Goal: Navigation & Orientation: Find specific page/section

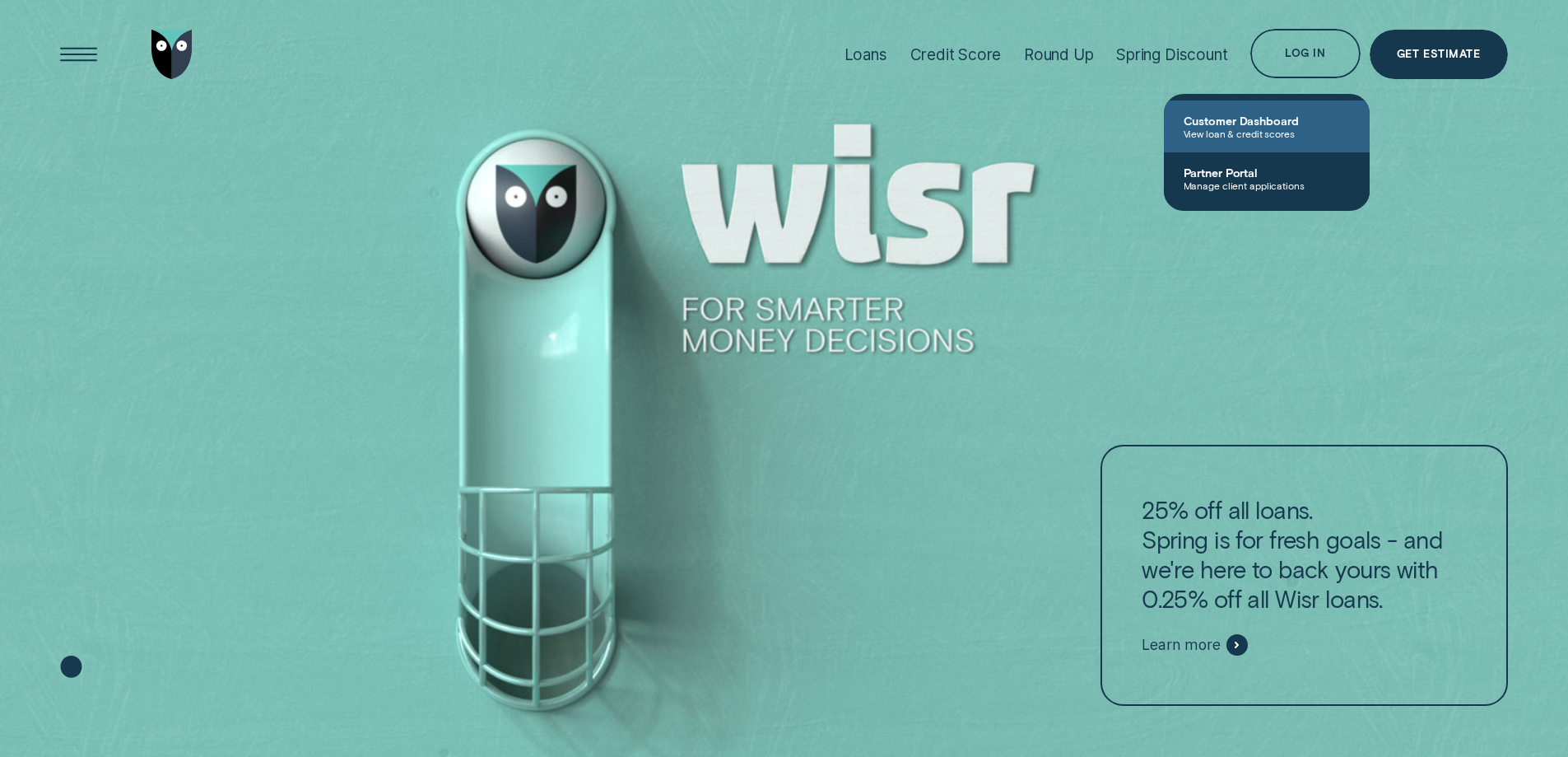
click at [1207, 121] on span "Customer Dashboard" at bounding box center [1266, 120] width 166 height 14
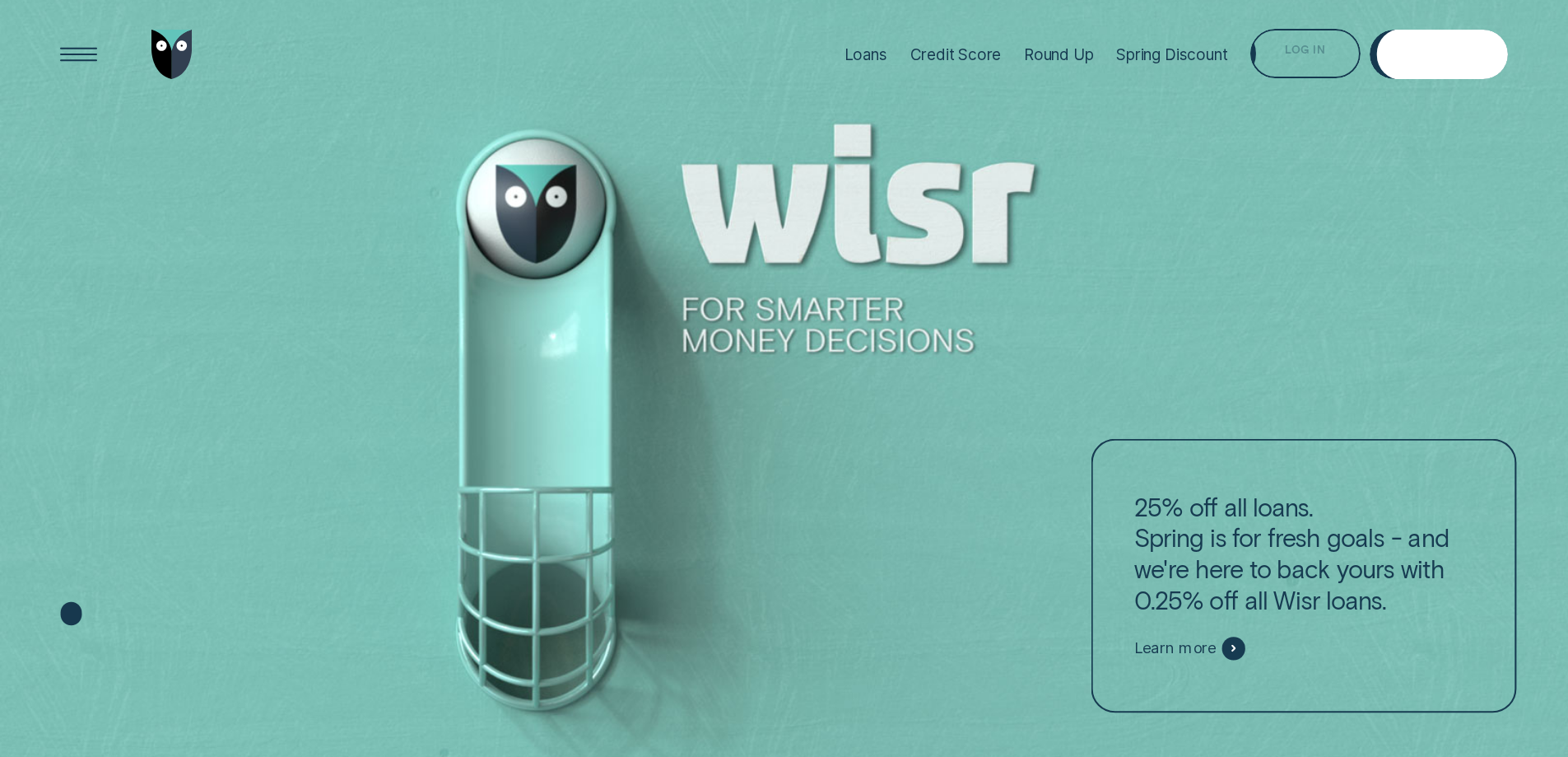
click at [1299, 51] on div "Log in" at bounding box center [1304, 56] width 40 height 10
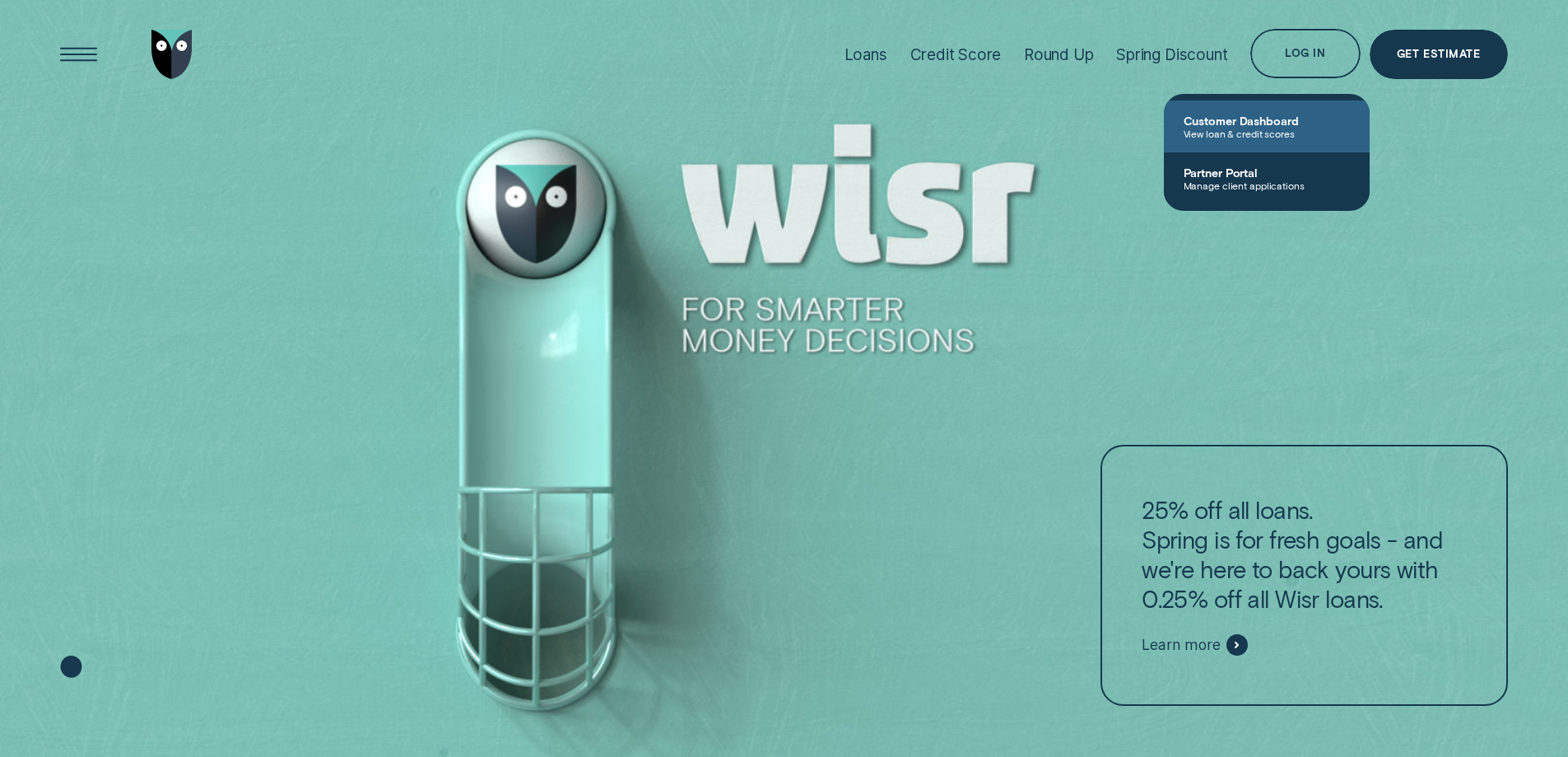
click at [1204, 120] on span "Customer Dashboard" at bounding box center [1266, 120] width 166 height 14
